Goal: Information Seeking & Learning: Learn about a topic

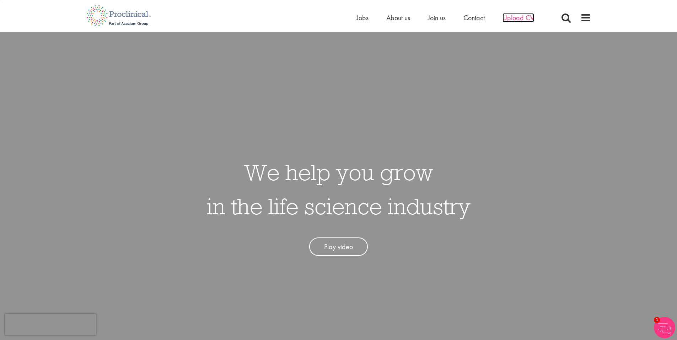
click at [511, 17] on span "Upload CV" at bounding box center [518, 17] width 32 height 9
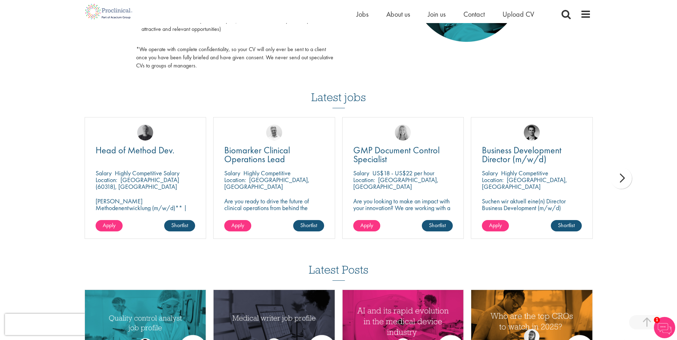
scroll to position [424, 0]
click at [618, 176] on div "next" at bounding box center [620, 177] width 21 height 21
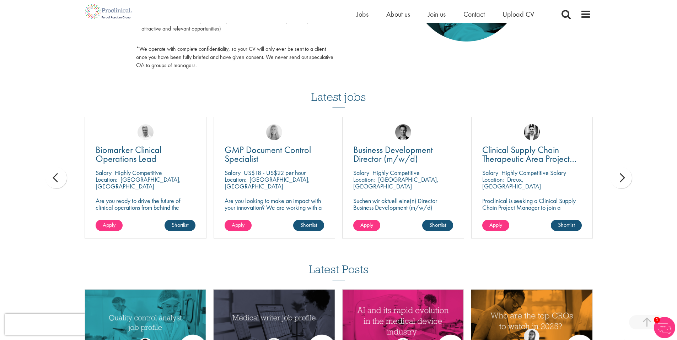
click at [618, 175] on div "next" at bounding box center [620, 177] width 21 height 21
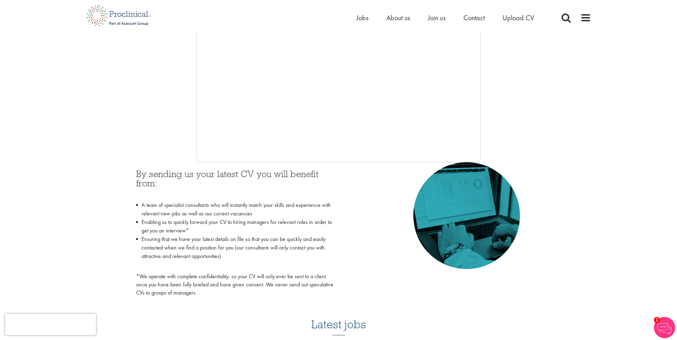
scroll to position [0, 0]
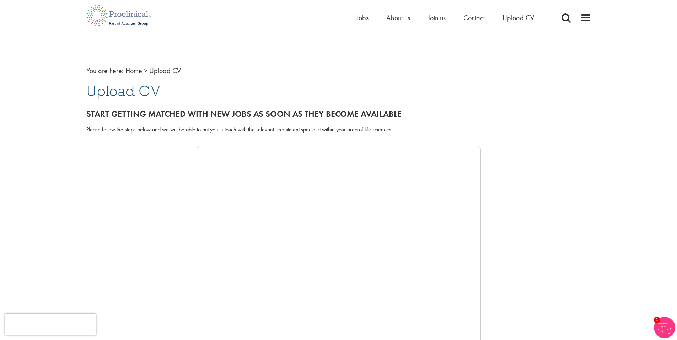
click at [593, 18] on div "Home Jobs About us Join us Contact Upload CV" at bounding box center [338, 13] width 515 height 27
click at [589, 19] on span at bounding box center [585, 17] width 11 height 11
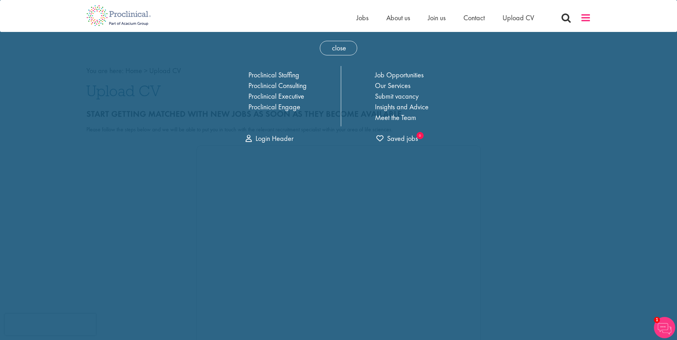
click at [589, 19] on span at bounding box center [585, 17] width 11 height 11
click at [402, 75] on link "Job Opportunities" at bounding box center [399, 74] width 49 height 9
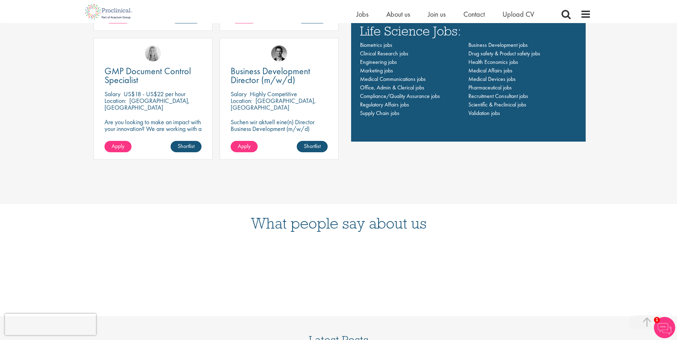
scroll to position [616, 0]
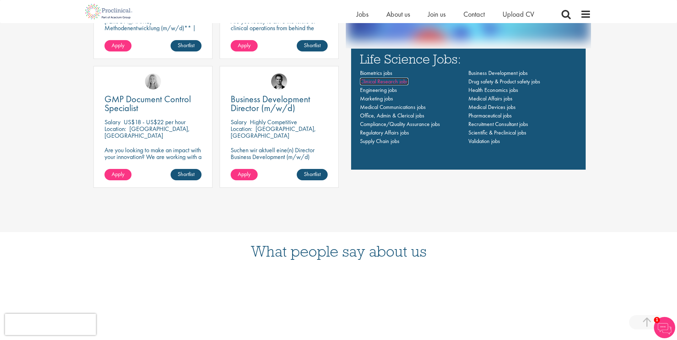
click at [402, 84] on span "Clinical Research jobs" at bounding box center [384, 81] width 48 height 7
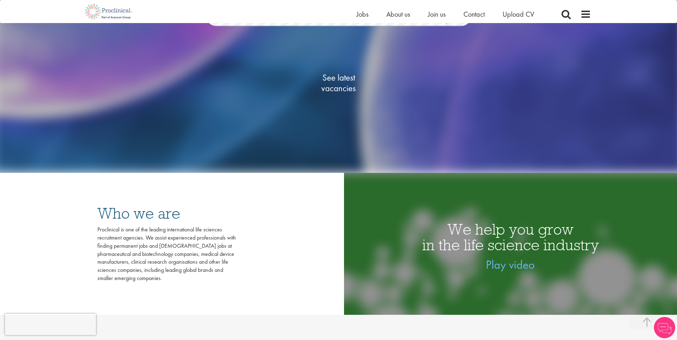
scroll to position [70, 0]
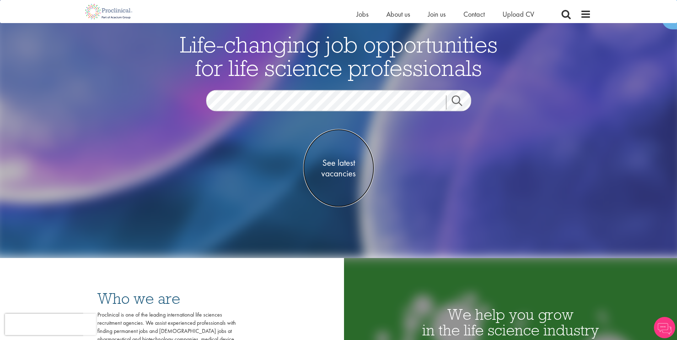
click at [338, 161] on span "See latest vacancies" at bounding box center [338, 167] width 71 height 21
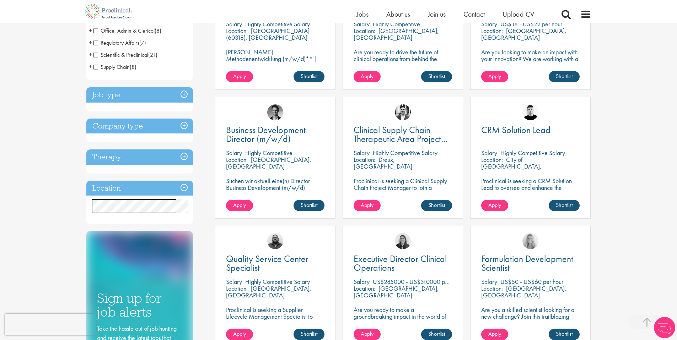
scroll to position [210, 0]
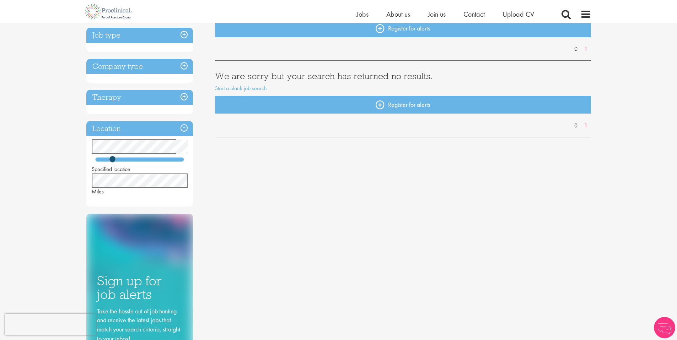
scroll to position [89, 0]
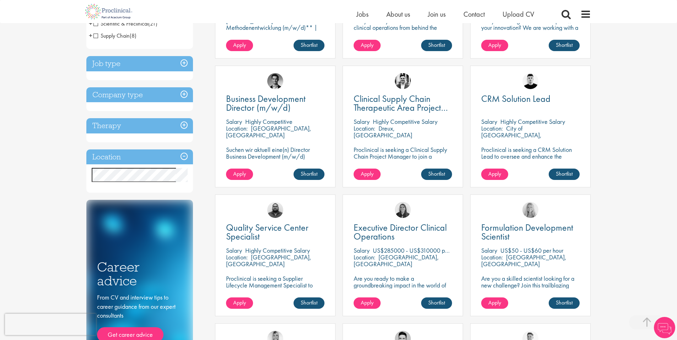
scroll to position [224, 0]
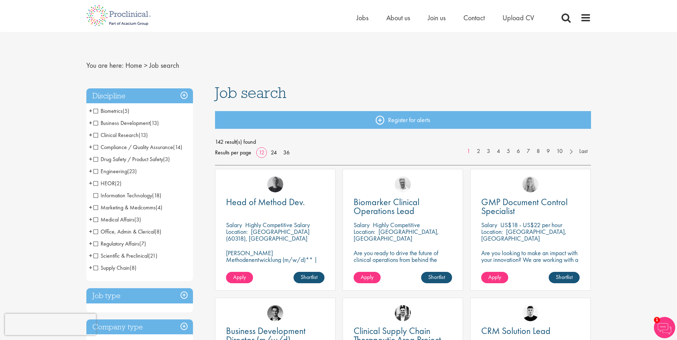
click at [96, 136] on span "Clinical Research" at bounding box center [115, 134] width 45 height 7
click at [95, 134] on span "Clinical Research" at bounding box center [115, 134] width 45 height 7
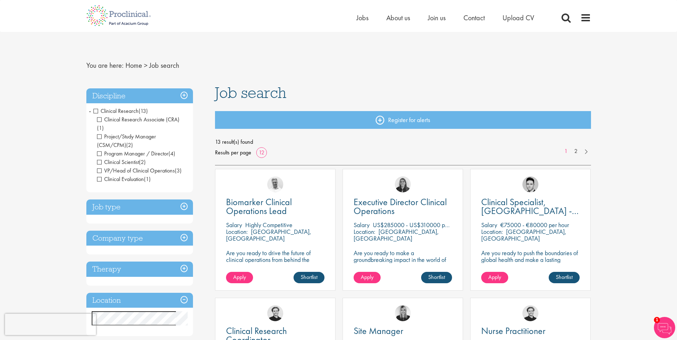
click at [96, 111] on span "Clinical Research" at bounding box center [115, 110] width 45 height 7
click at [183, 95] on h3 "Discipline" at bounding box center [139, 95] width 107 height 15
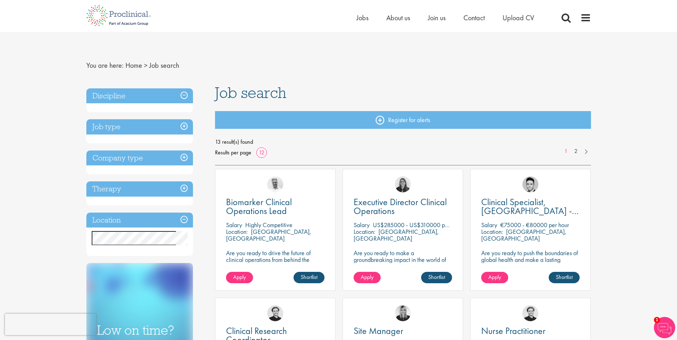
click at [183, 95] on h3 "Discipline" at bounding box center [139, 95] width 107 height 15
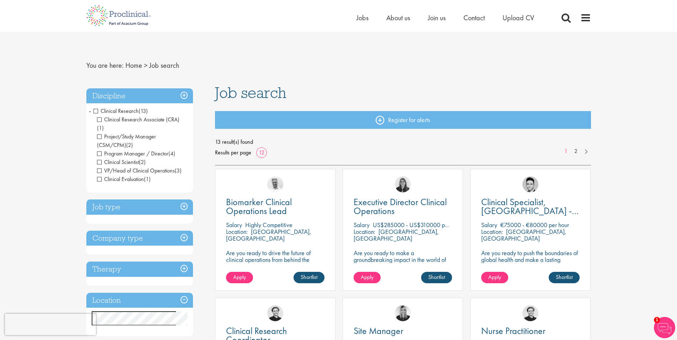
click at [91, 111] on li "Clinical Research (13) - + Clinical Research Associate (CRA) (1) Project/Study …" at bounding box center [139, 145] width 107 height 80
click at [474, 19] on span "Contact" at bounding box center [473, 17] width 21 height 9
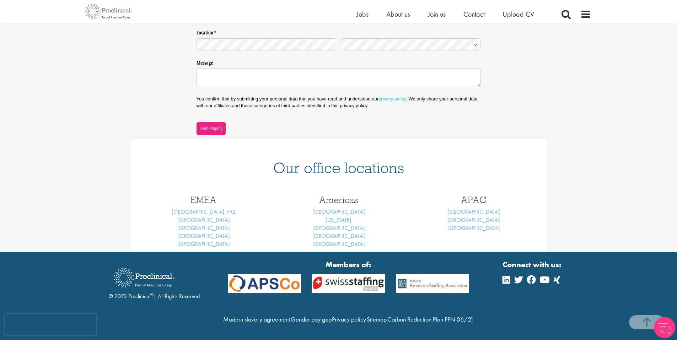
scroll to position [194, 0]
